Goal: Communication & Community: Answer question/provide support

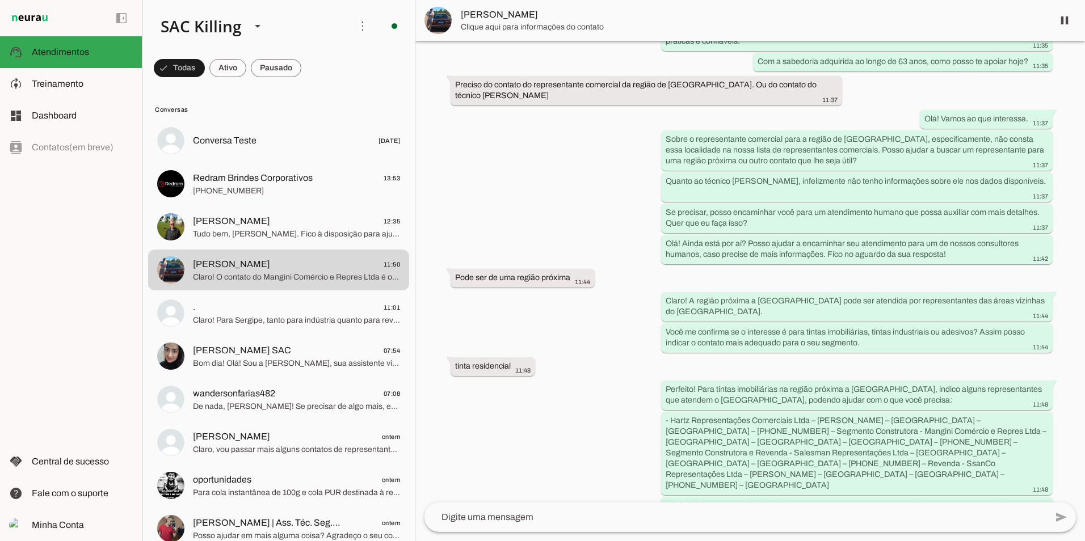
scroll to position [181, 0]
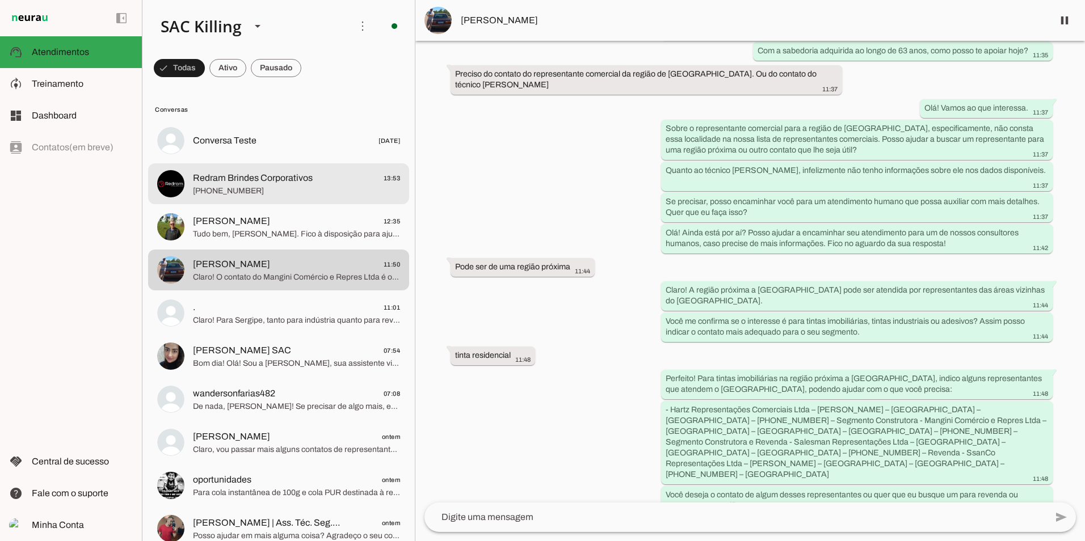
click at [261, 177] on span "Redram Brindes Corporativos" at bounding box center [253, 178] width 120 height 14
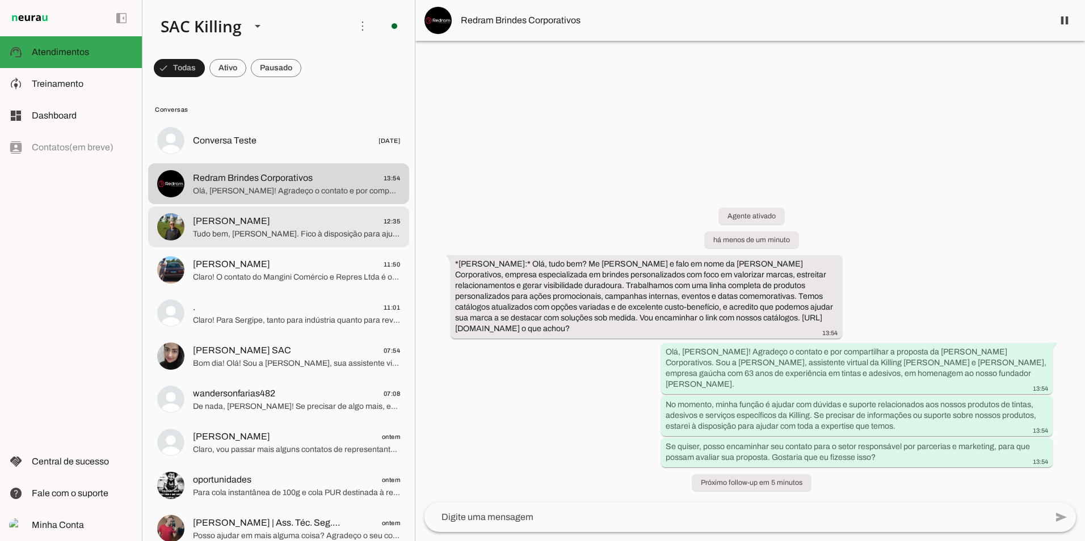
click at [225, 225] on span "[PERSON_NAME]" at bounding box center [231, 222] width 77 height 14
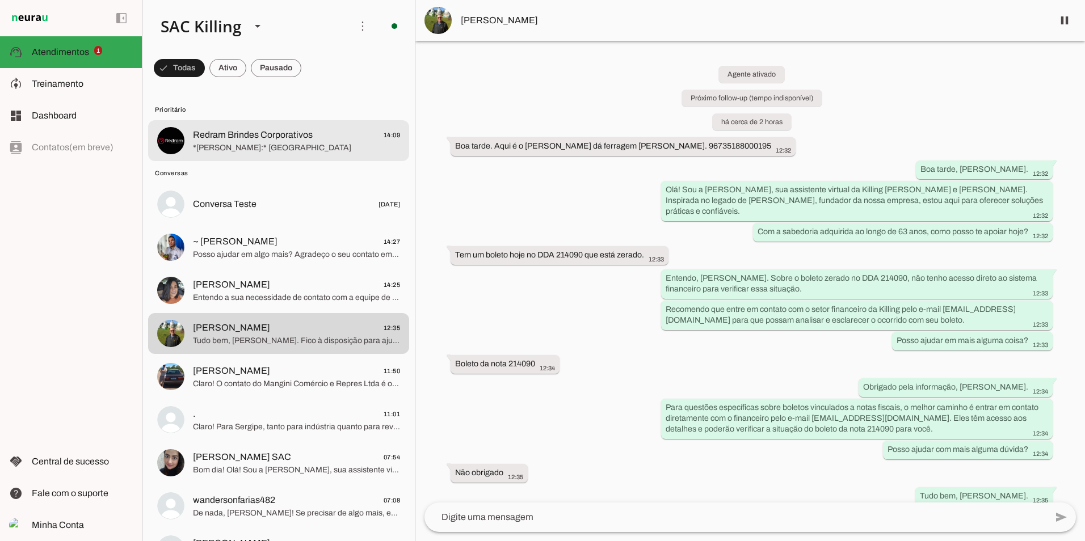
click at [297, 148] on span "*[PERSON_NAME]:* [GEOGRAPHIC_DATA]" at bounding box center [296, 147] width 207 height 11
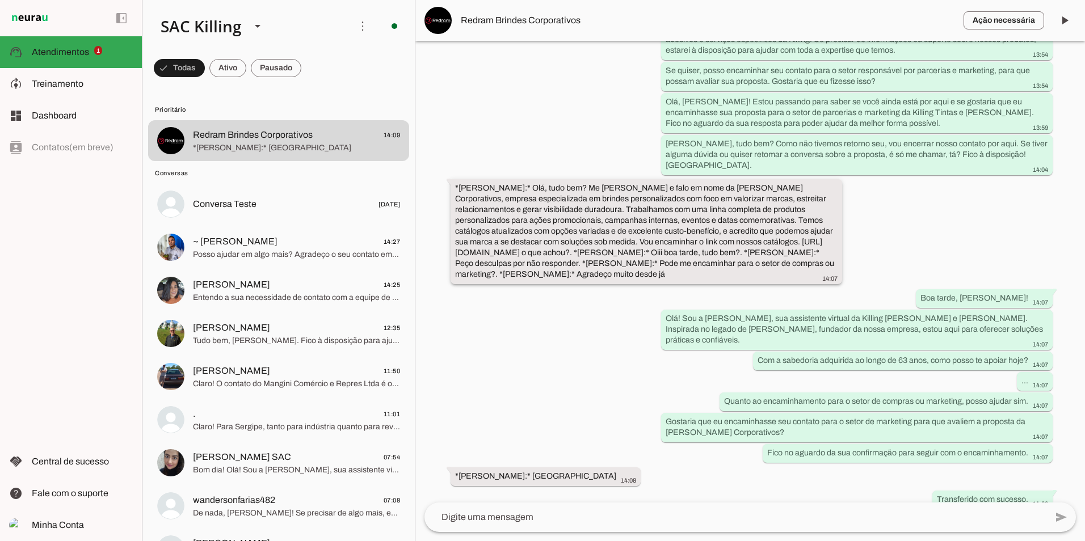
scroll to position [310, 0]
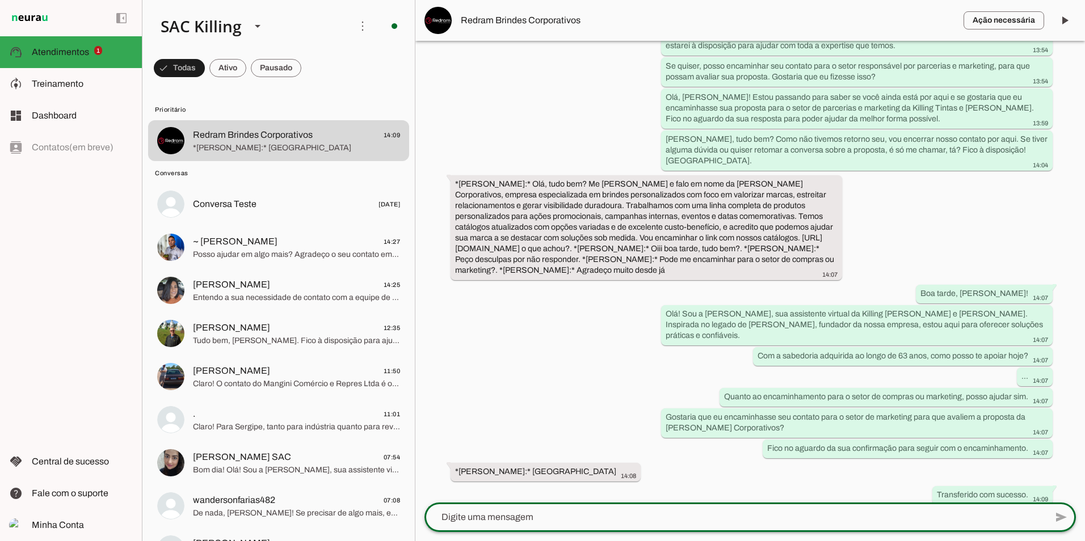
click at [552, 510] on div at bounding box center [736, 518] width 622 height 30
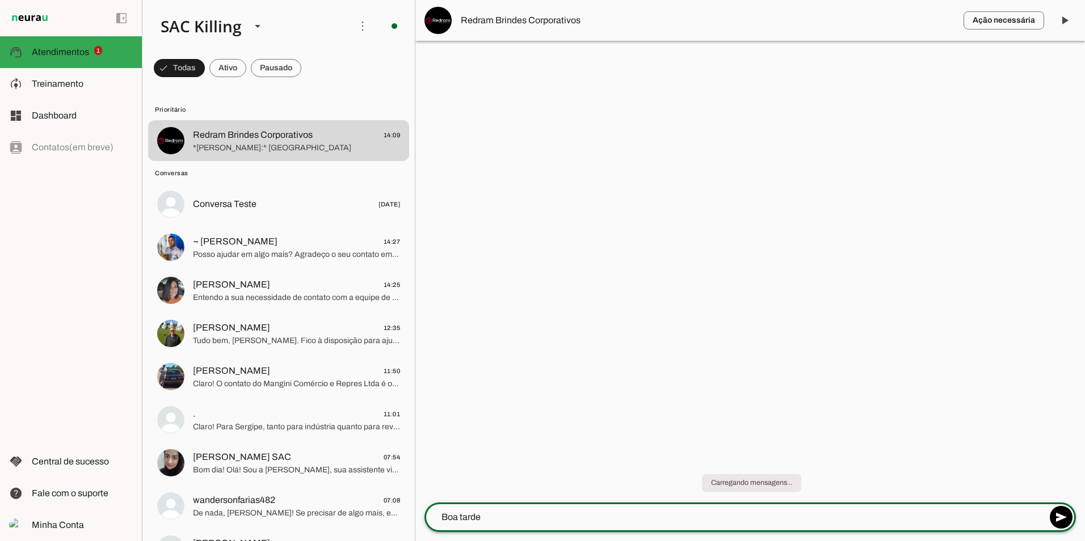
type textarea "Boa tarde"
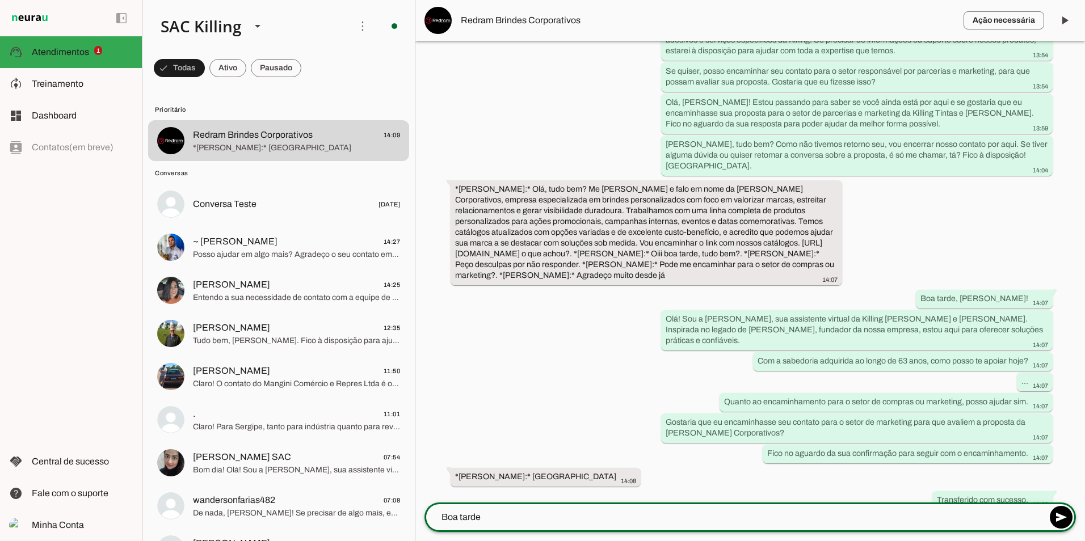
scroll to position [310, 0]
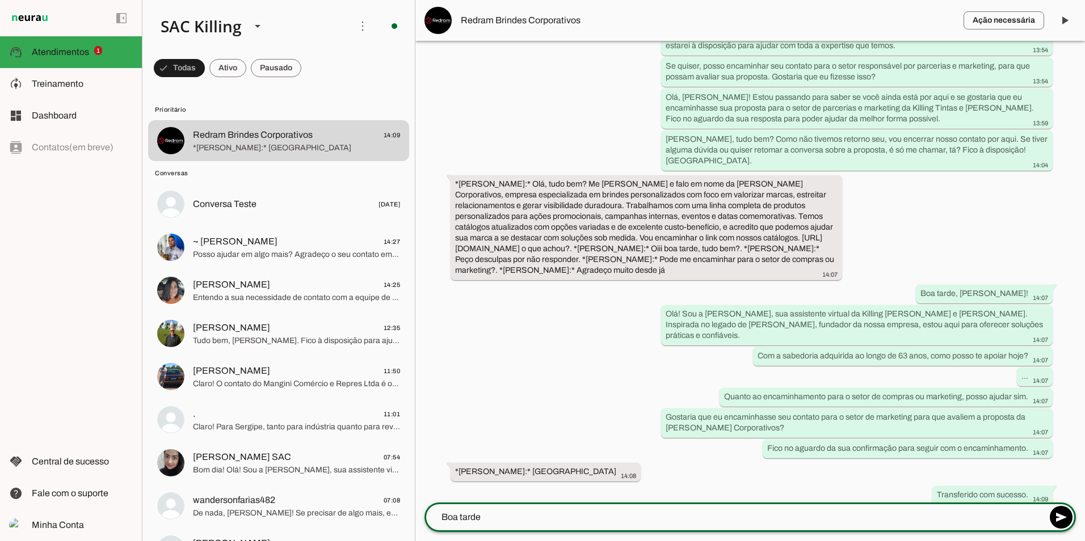
drag, startPoint x: 481, startPoint y: 518, endPoint x: 413, endPoint y: 520, distance: 68.2
click at [413, 520] on div "SAC Killing Criar Agente Você atingiu o limite de IAs Neurau permitidas. Atuali…" at bounding box center [613, 270] width 943 height 541
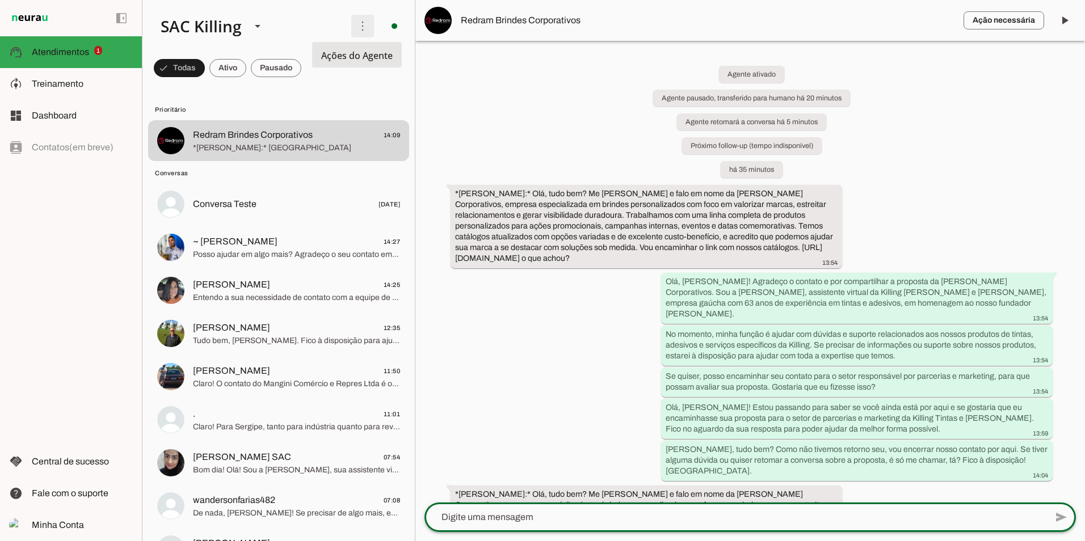
click at [356, 21] on span at bounding box center [362, 25] width 27 height 27
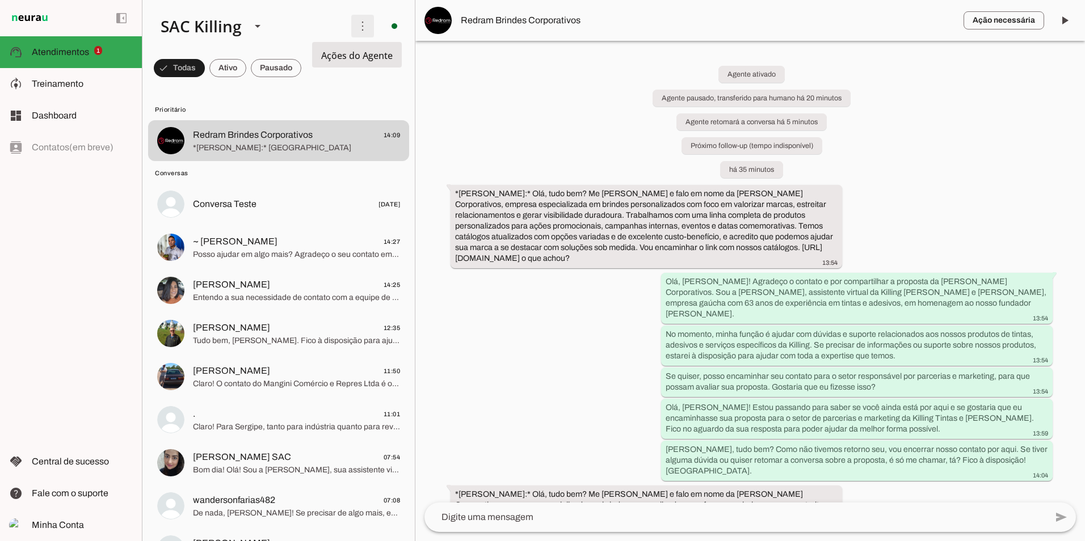
click at [356, 21] on span at bounding box center [362, 25] width 27 height 27
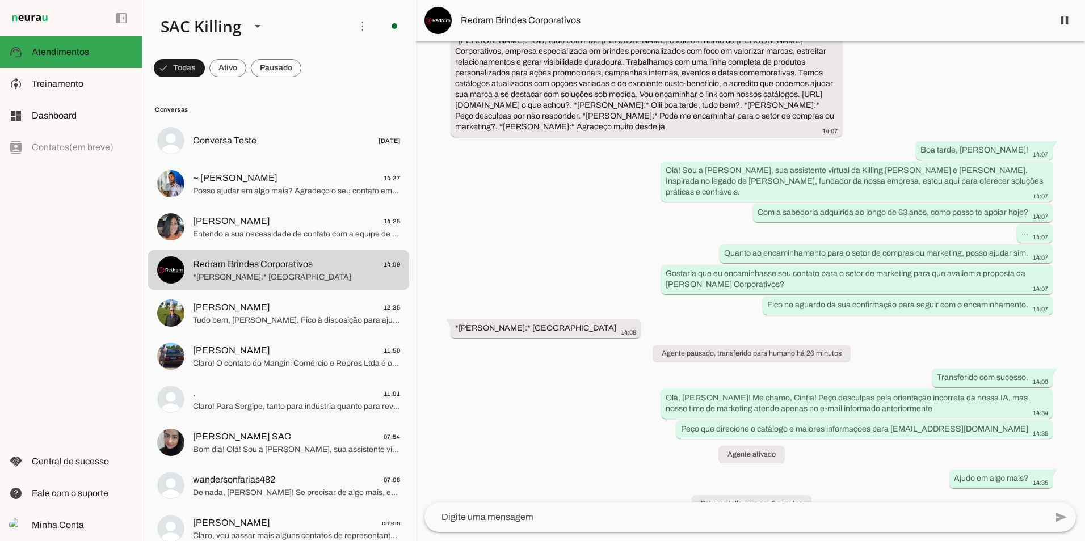
scroll to position [393, 0]
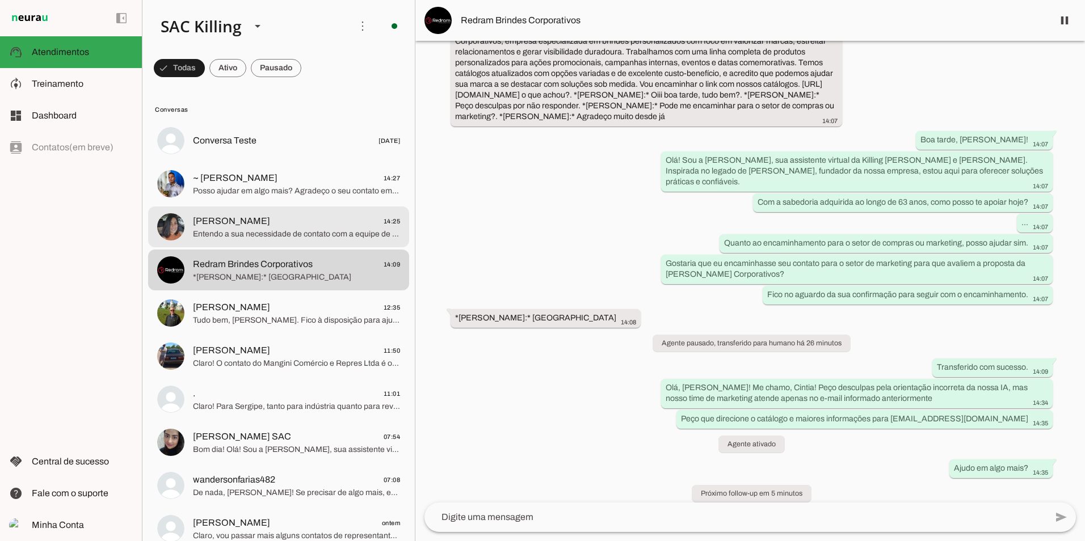
click at [239, 218] on span "[PERSON_NAME]" at bounding box center [231, 222] width 77 height 14
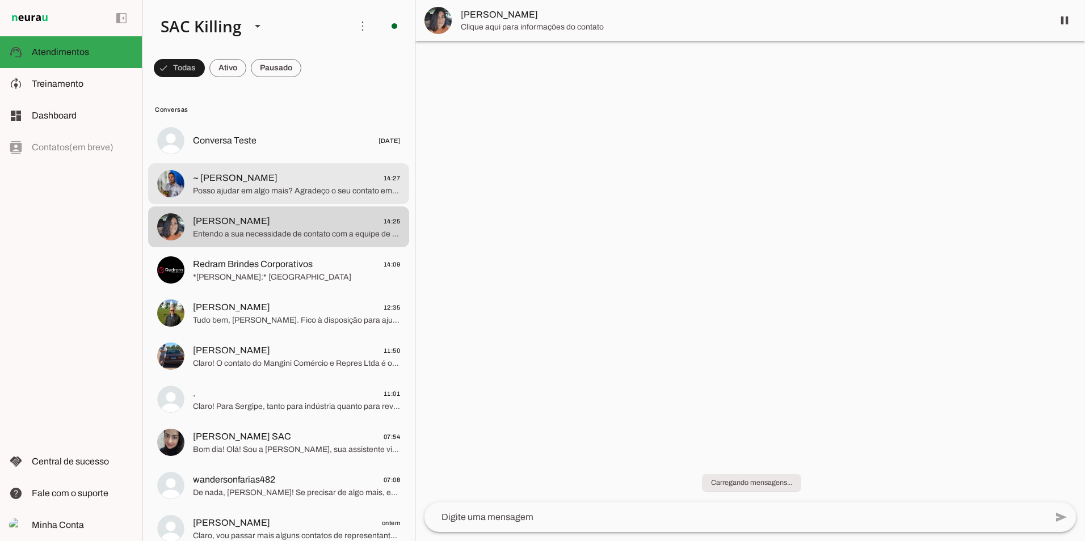
click at [249, 194] on span "Posso ajudar em algo mais? Agradeço o seu contato em nome da Killing [PERSON_NA…" at bounding box center [296, 191] width 207 height 11
